Goal: Task Accomplishment & Management: Manage account settings

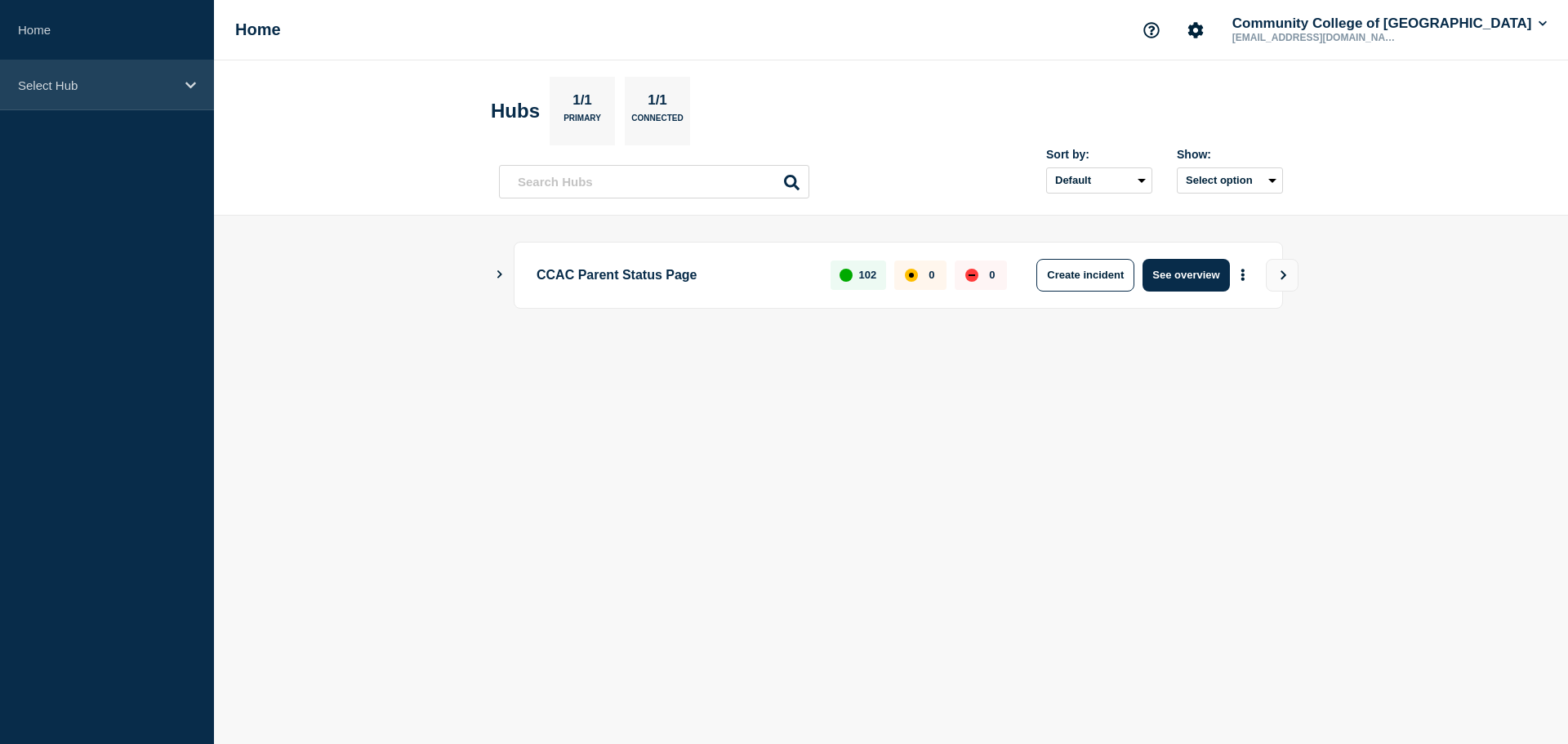
click at [50, 75] on div "Select Hub" at bounding box center [107, 85] width 214 height 49
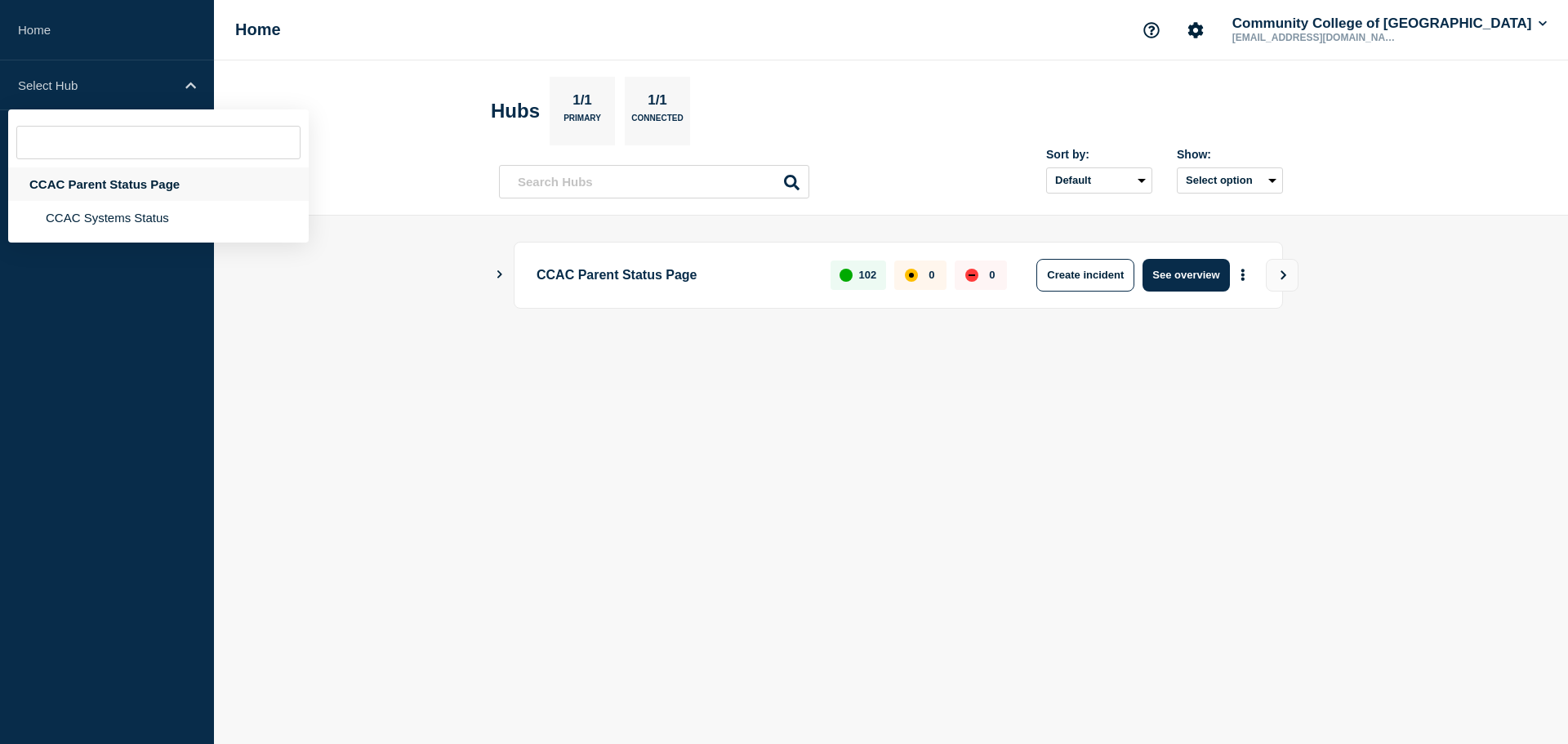
click at [74, 191] on div "CCAC Parent Status Page" at bounding box center [158, 184] width 301 height 34
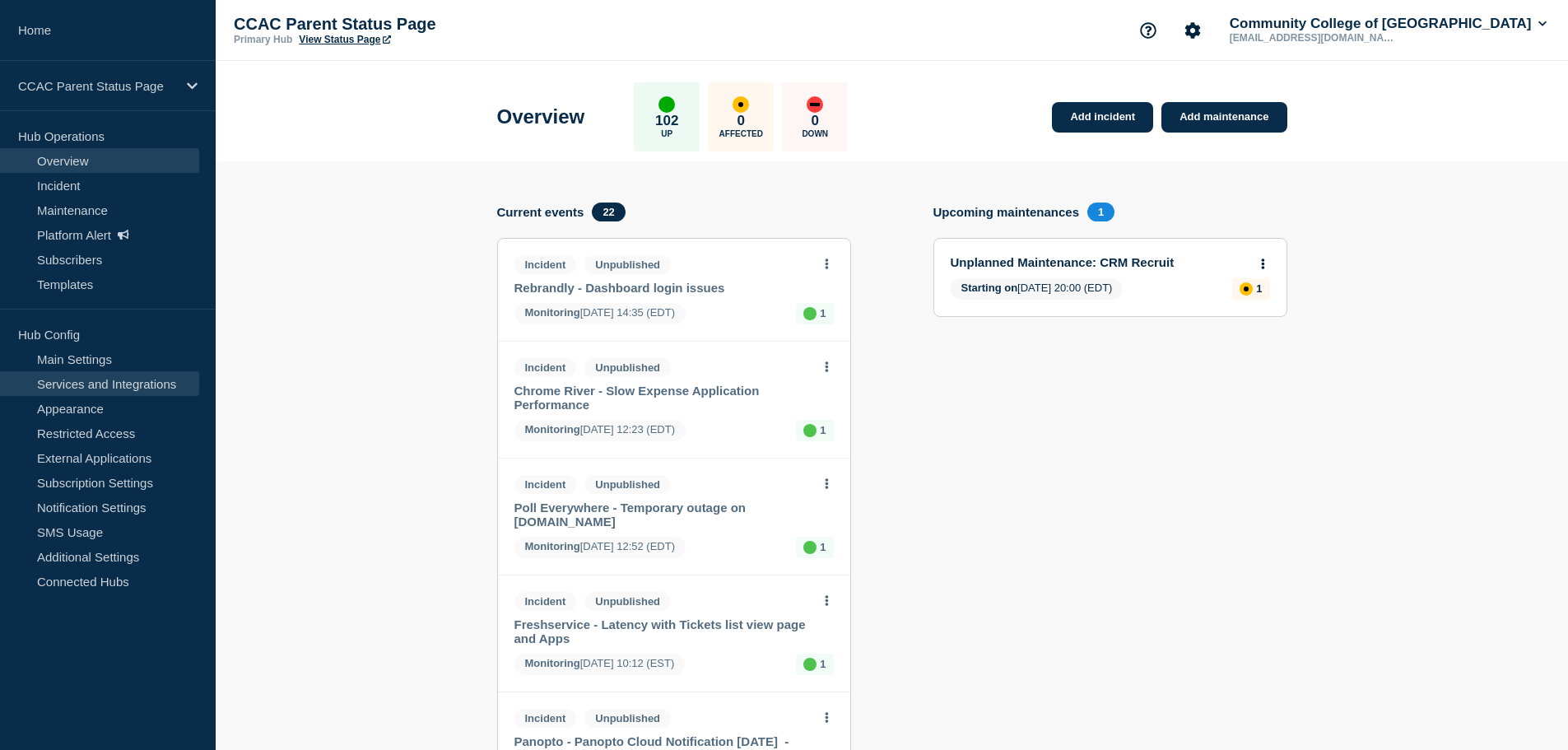
click at [71, 382] on link "Services and Integrations" at bounding box center [100, 383] width 199 height 24
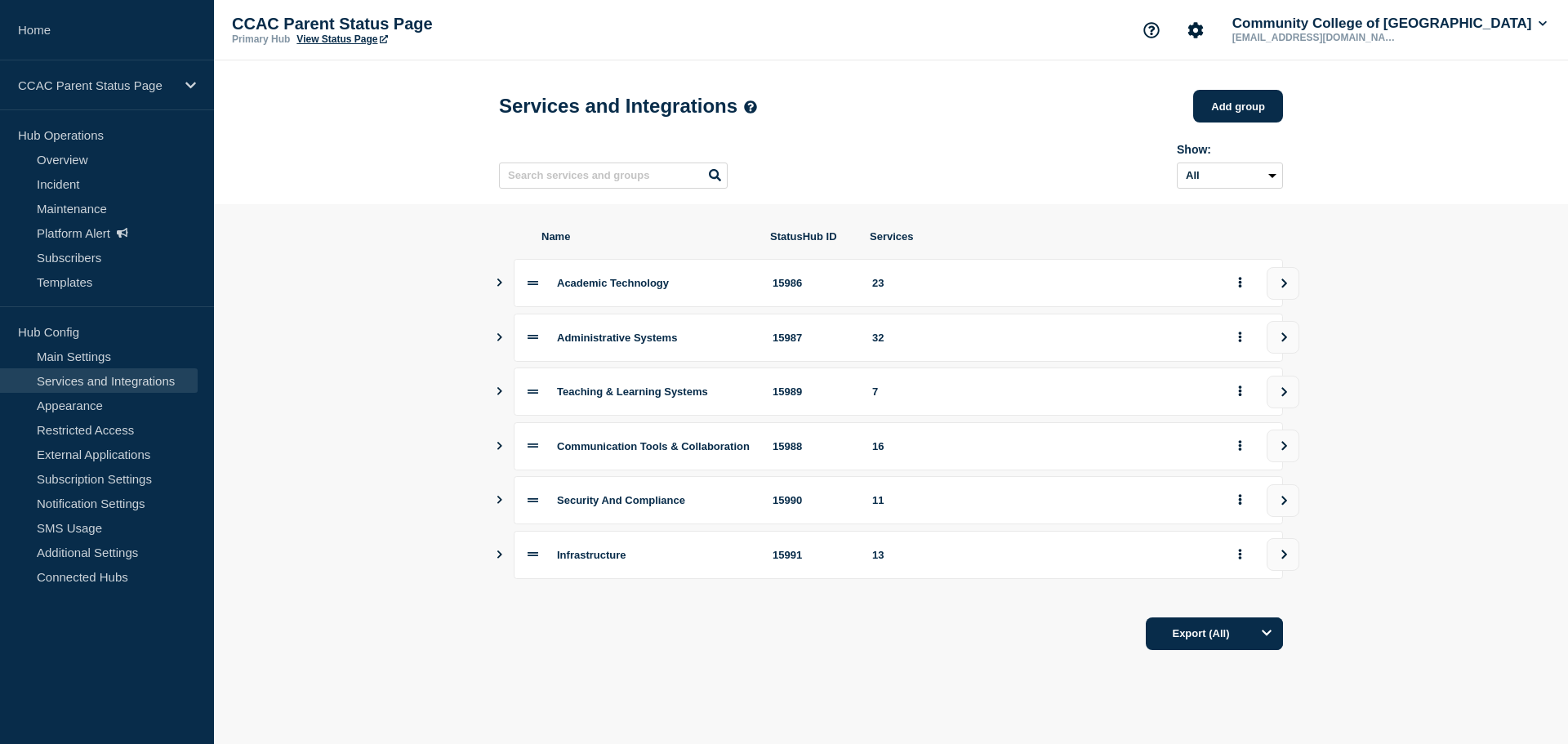
click at [494, 447] on section "Name StatusHub ID Services Academic Technology 15986 23 Administrative Systems …" at bounding box center [892, 440] width 1355 height 472
click at [499, 450] on icon "Show services" at bounding box center [499, 445] width 5 height 8
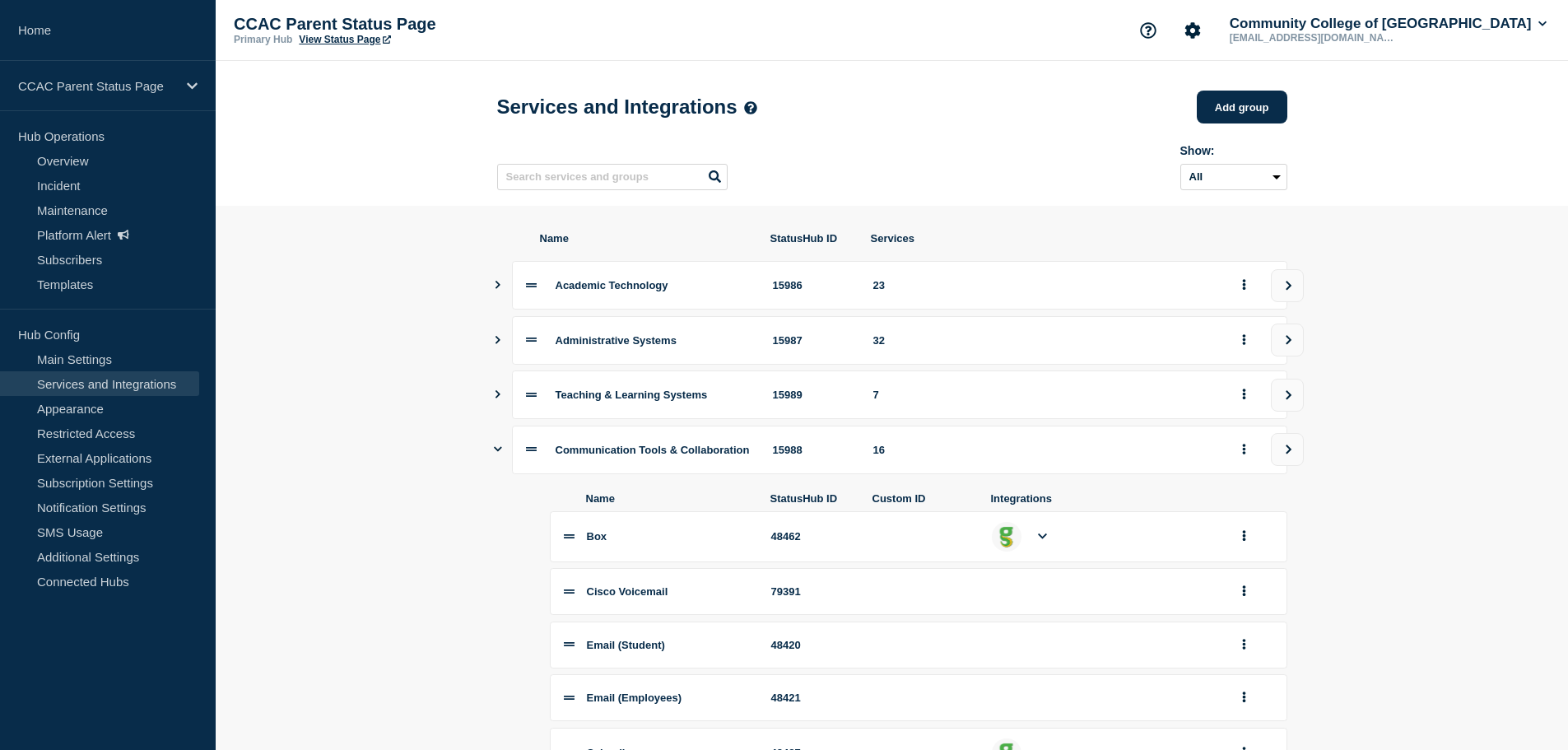
scroll to position [494, 0]
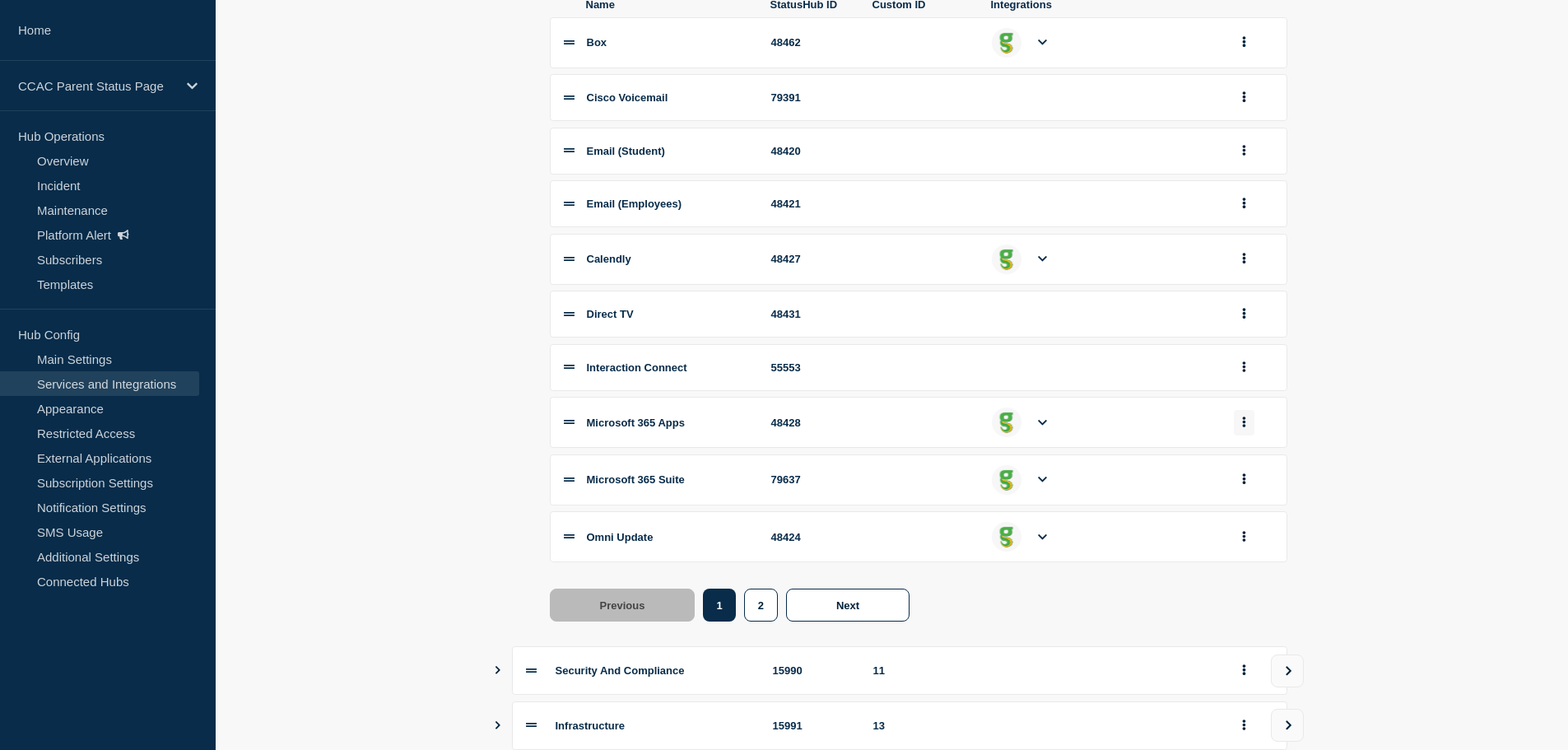
click at [1244, 436] on button "group actions" at bounding box center [1244, 422] width 21 height 25
click at [1251, 491] on button "Delete" at bounding box center [1254, 477] width 83 height 25
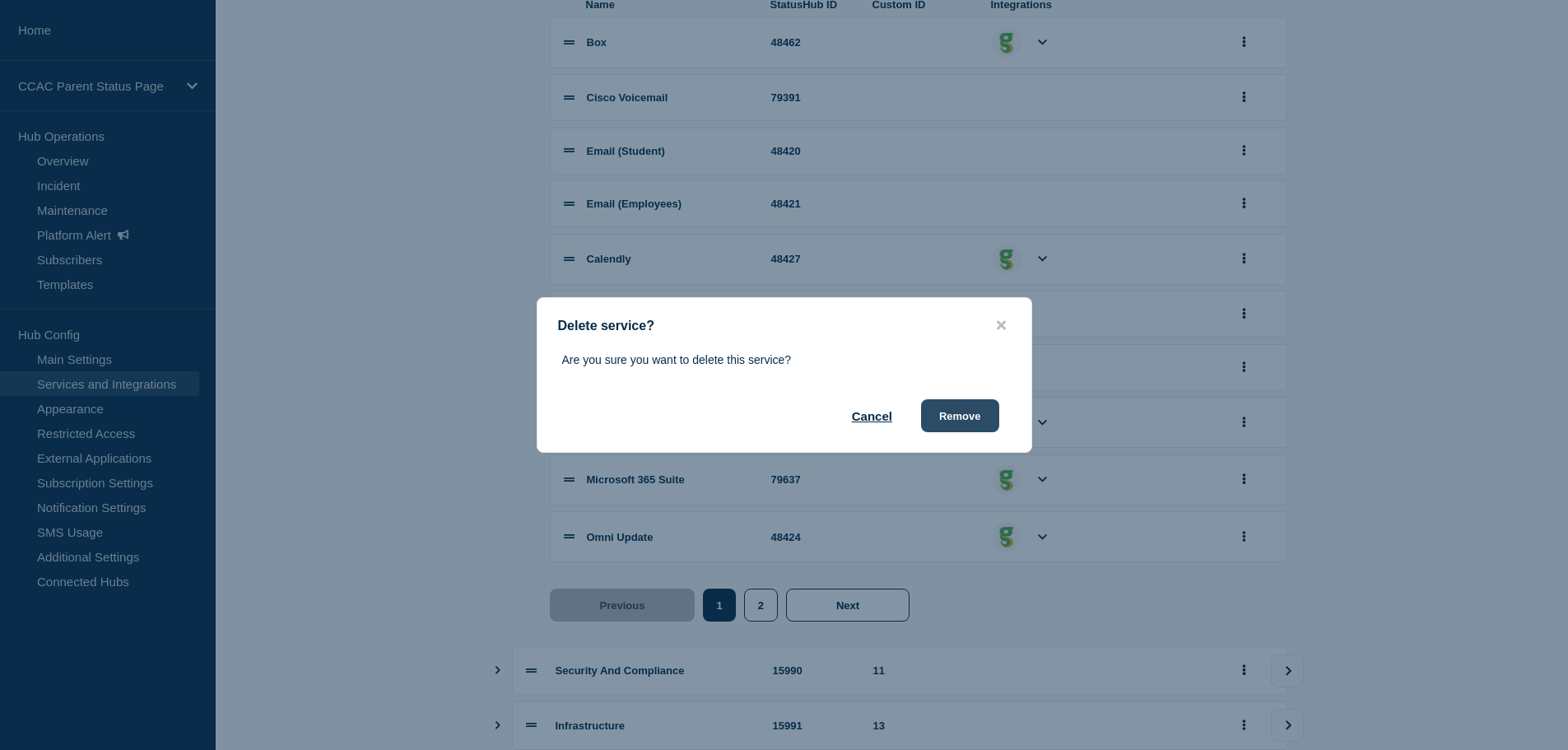
click at [965, 418] on button "Remove" at bounding box center [960, 415] width 78 height 33
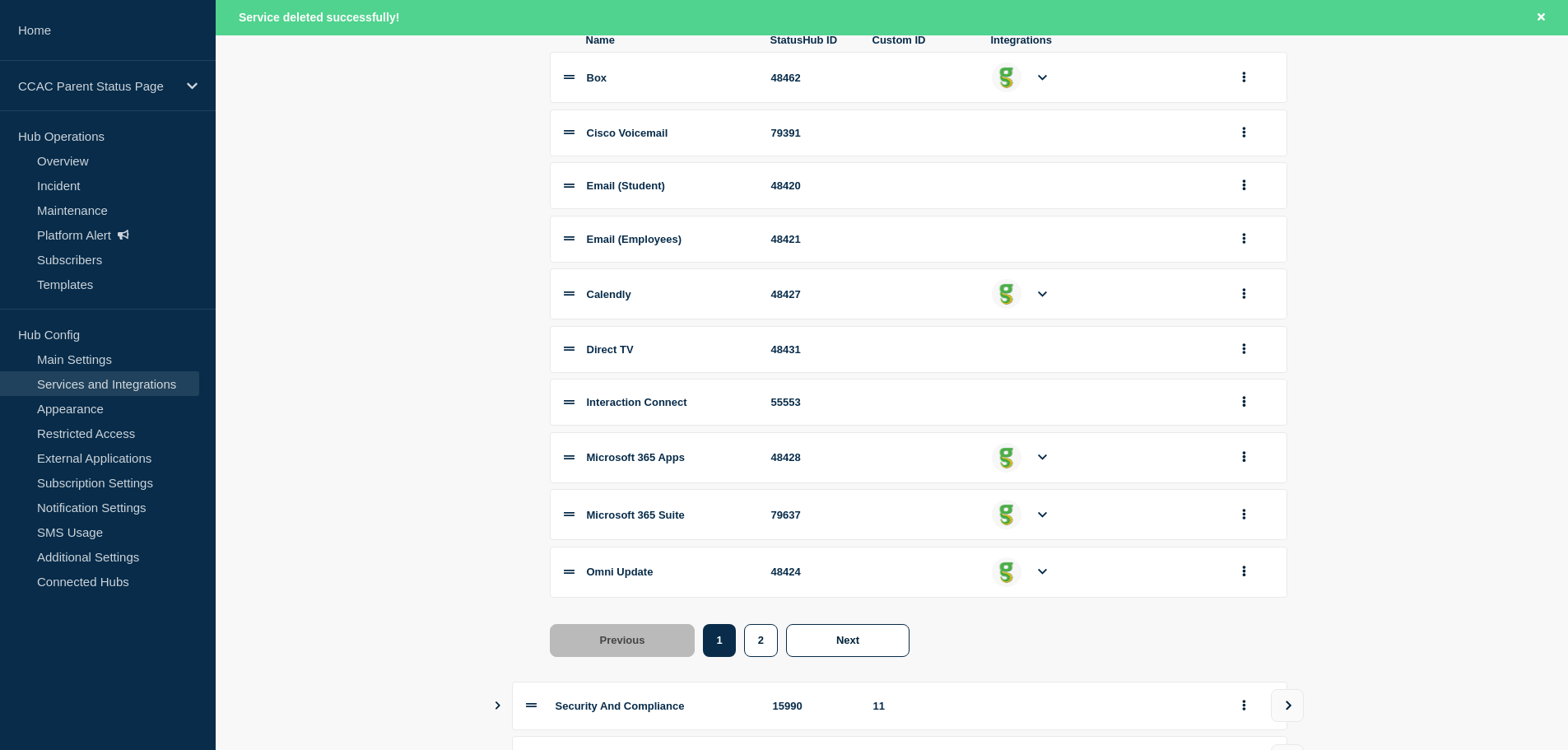
scroll to position [529, 0]
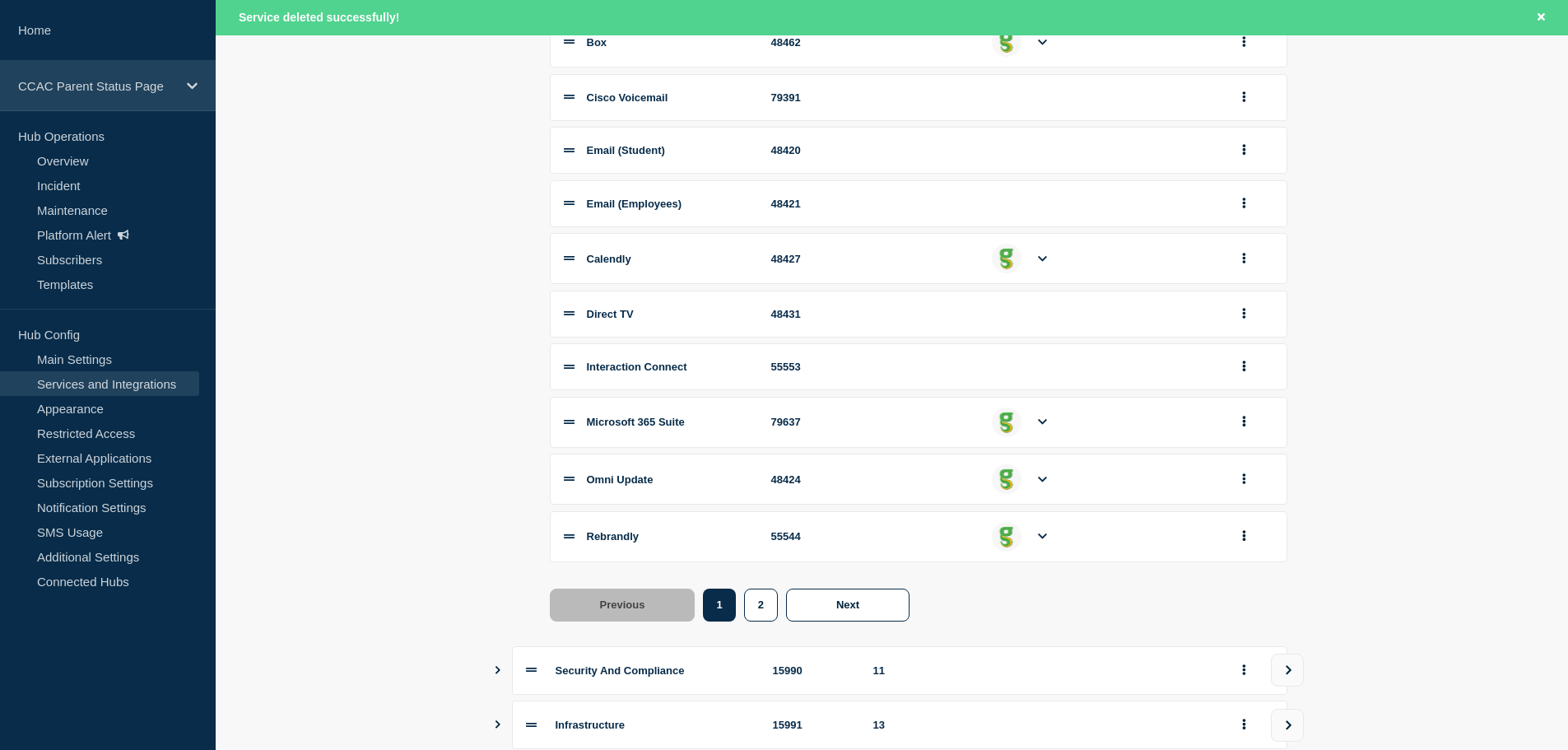
click at [76, 85] on p "CCAC Parent Status Page" at bounding box center [97, 85] width 158 height 14
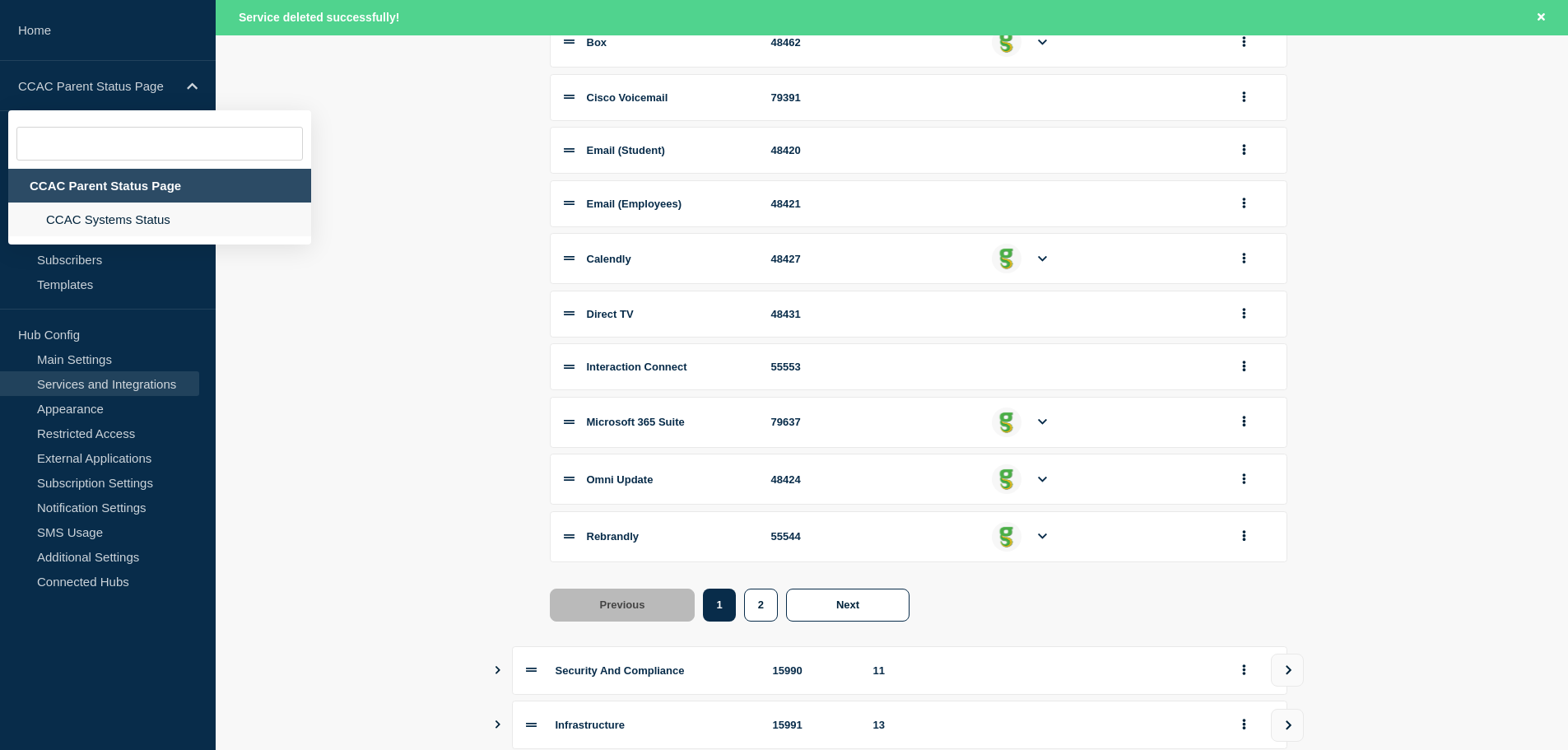
click at [85, 223] on li "CCAC Systems Status" at bounding box center [160, 220] width 303 height 34
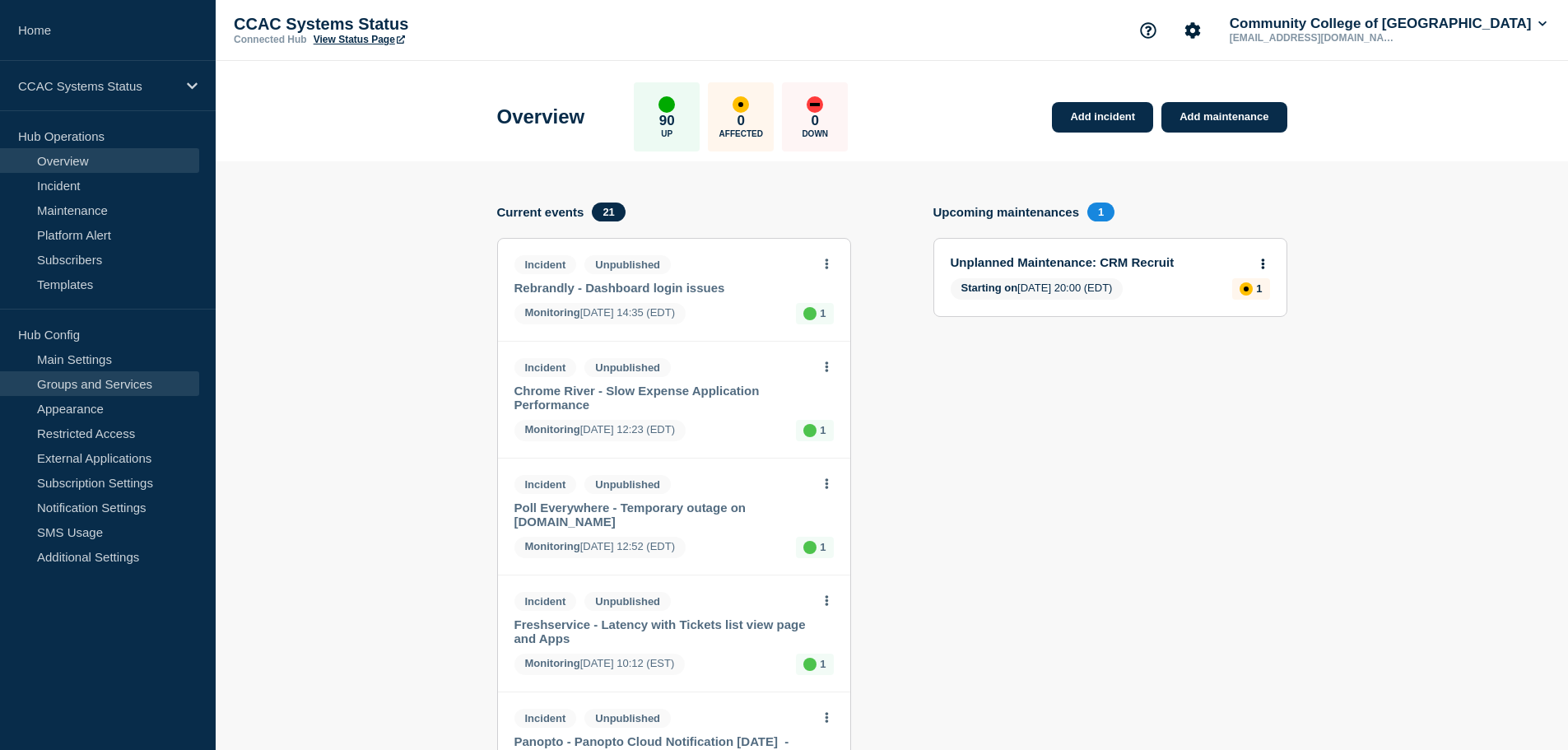
click at [70, 386] on link "Groups and Services" at bounding box center [100, 383] width 199 height 24
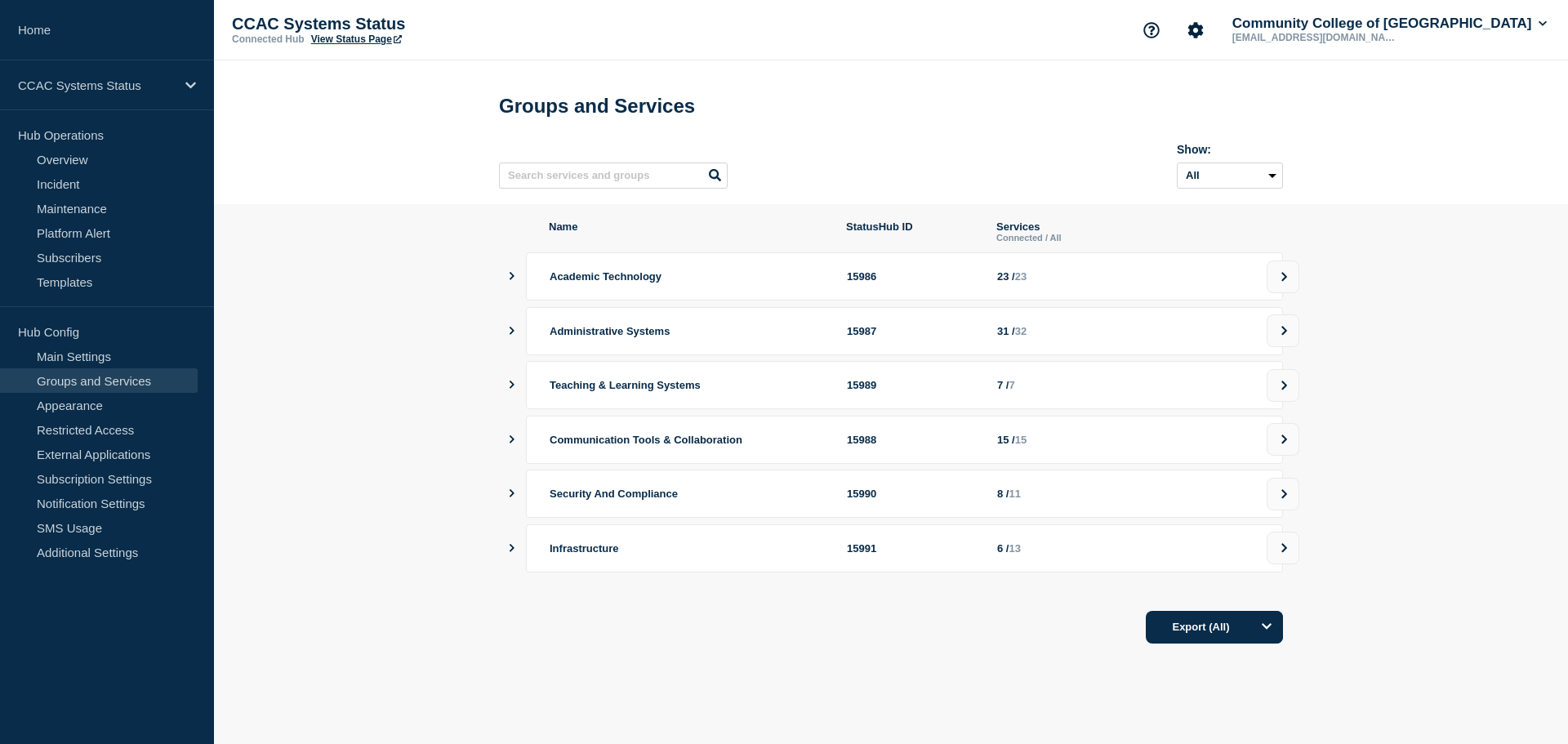
click at [510, 442] on button "showServices" at bounding box center [511, 440] width 8 height 48
